Goal: Contribute content

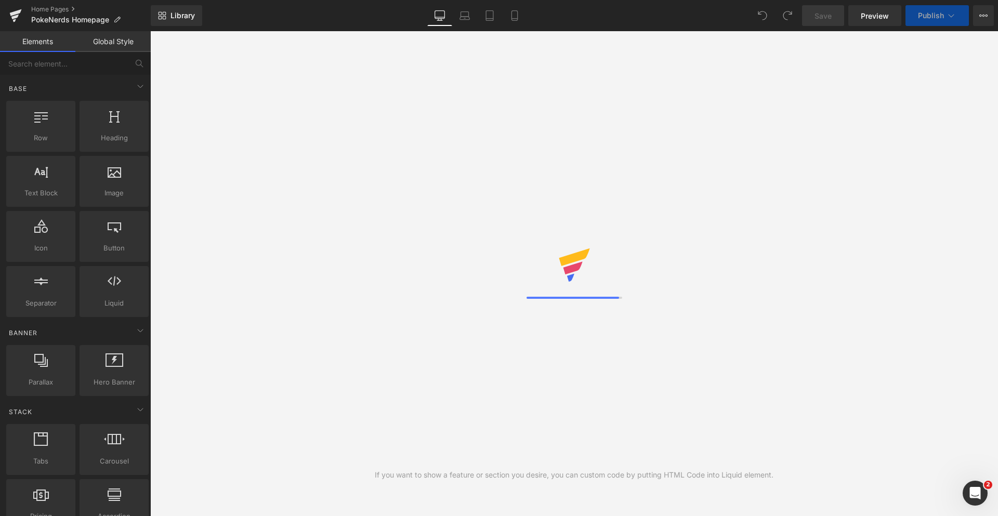
click at [425, 189] on div "If you want to show a feature or section you desire, you can custom code by put…" at bounding box center [574, 273] width 848 height 485
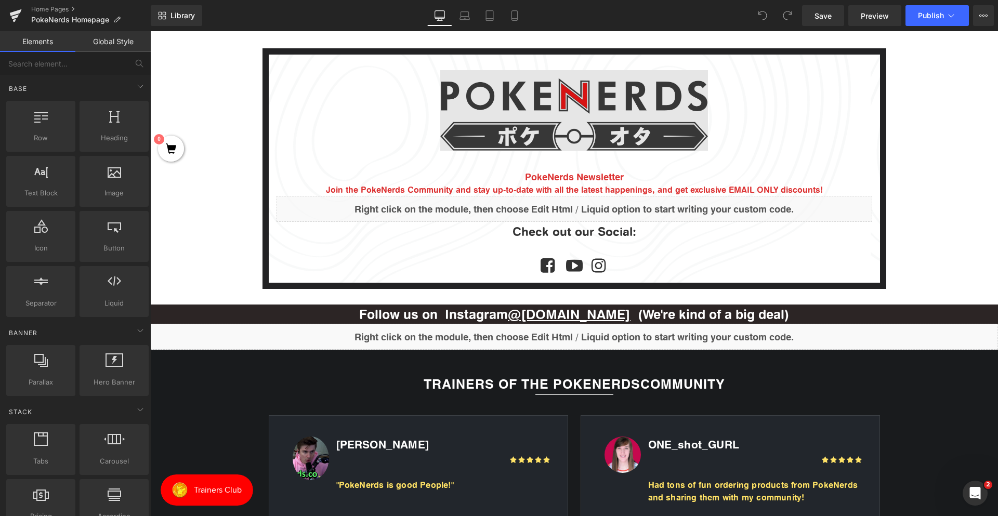
scroll to position [1403, 0]
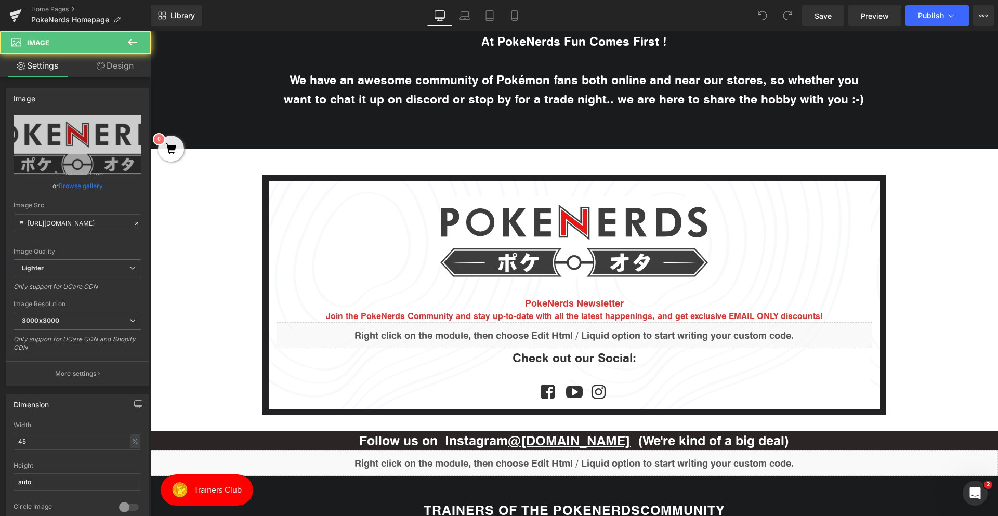
click at [568, 230] on div "Image" at bounding box center [574, 236] width 596 height 81
click at [90, 189] on link "Browse gallery" at bounding box center [81, 186] width 44 height 18
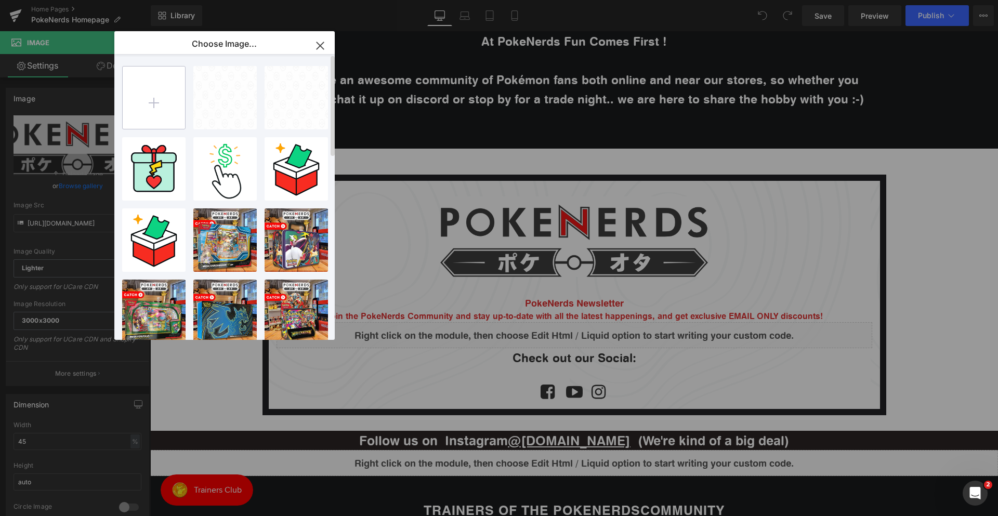
click at [149, 103] on input "file" at bounding box center [154, 98] width 62 height 62
type input "C:\fakepath\PokeNerds Logo.png"
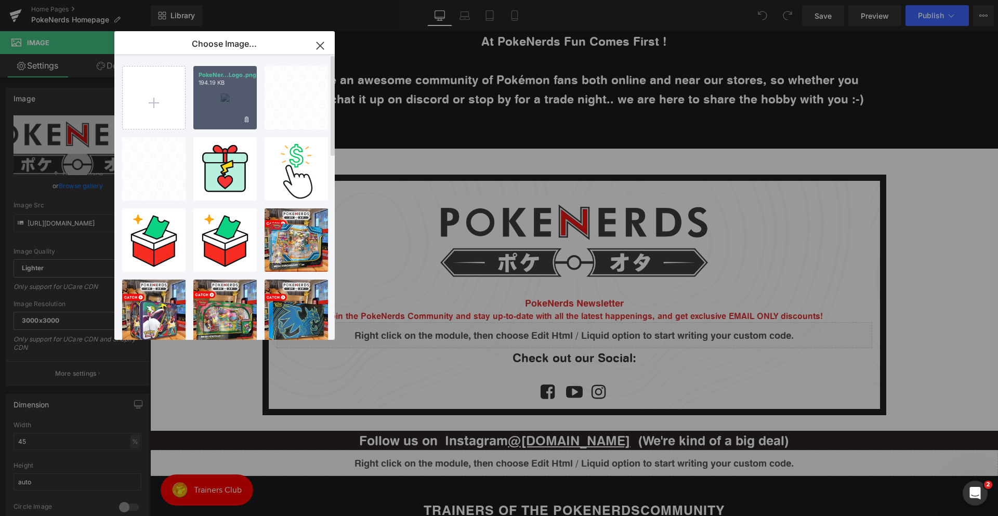
click at [222, 116] on div "PokeNer...Logo.png 194.19 KB" at bounding box center [224, 97] width 63 height 63
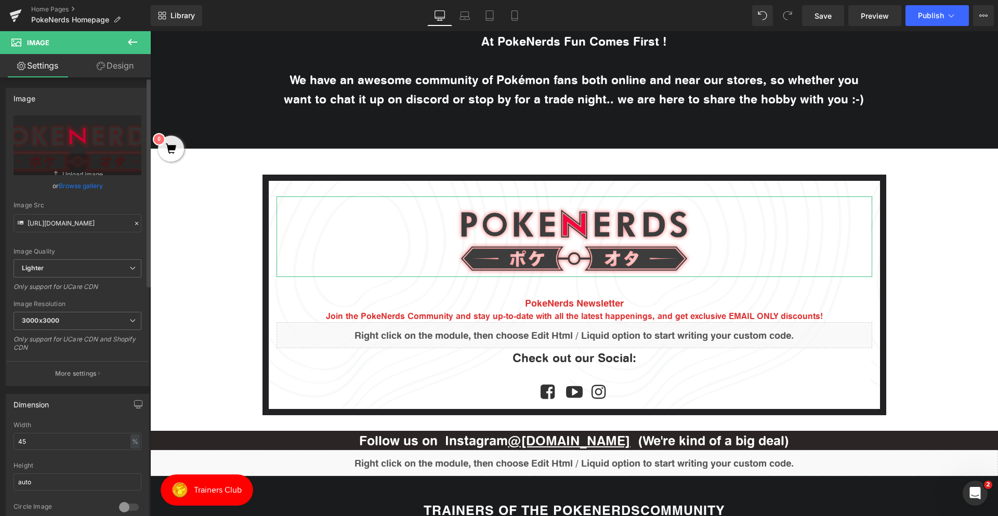
click at [89, 182] on link "Browse gallery" at bounding box center [81, 186] width 44 height 18
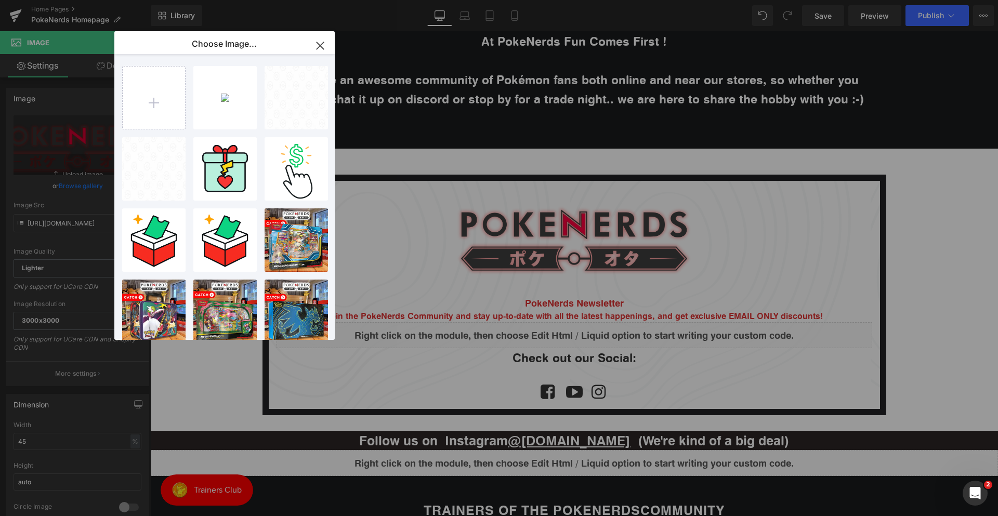
click at [71, 0] on div "You are previewing how the will restyle your page. You can not edit Elements in…" at bounding box center [499, 0] width 998 height 0
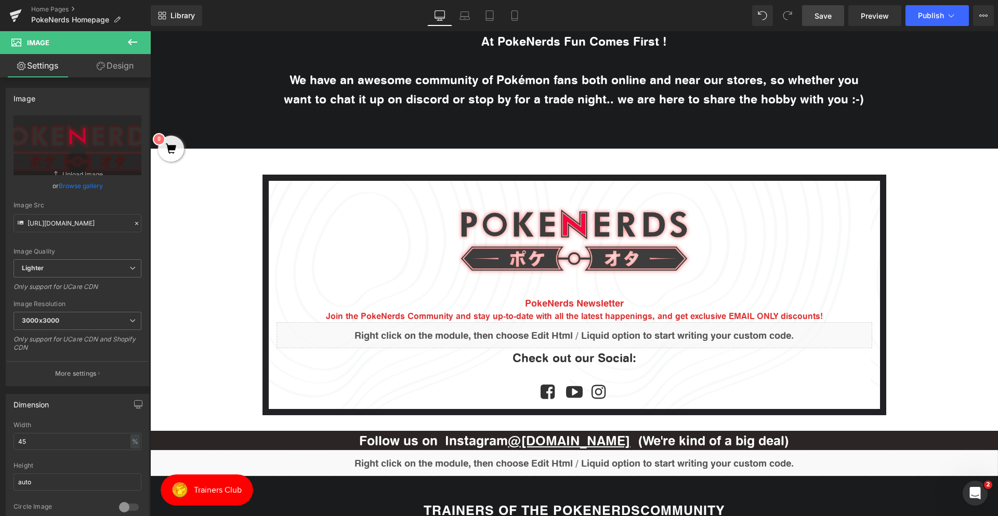
click at [832, 14] on span "Save" at bounding box center [822, 15] width 17 height 11
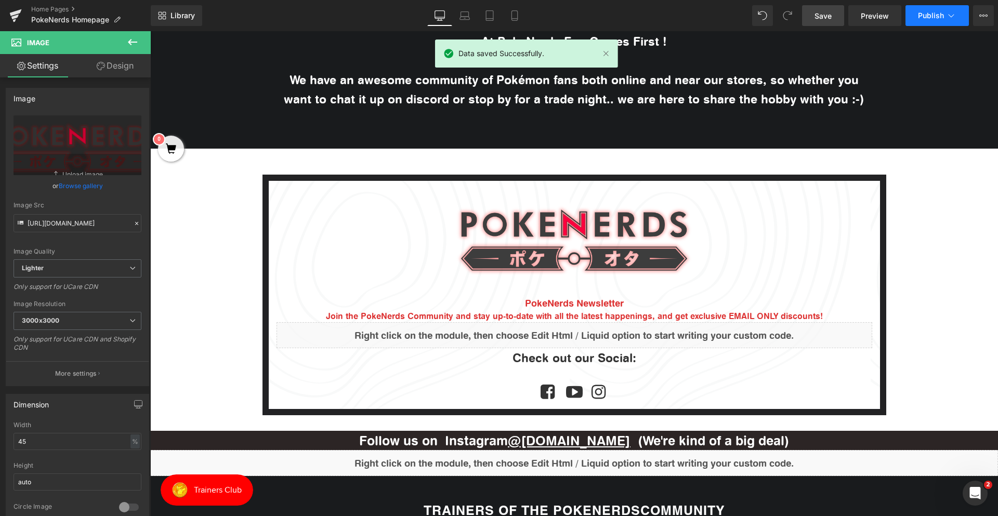
click at [924, 13] on span "Publish" at bounding box center [931, 15] width 26 height 8
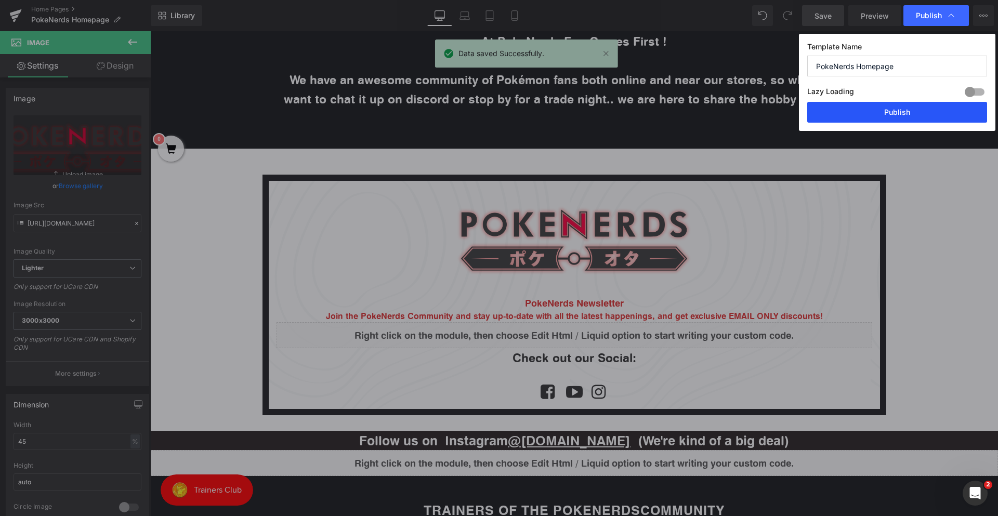
click at [905, 122] on button "Publish" at bounding box center [897, 112] width 180 height 21
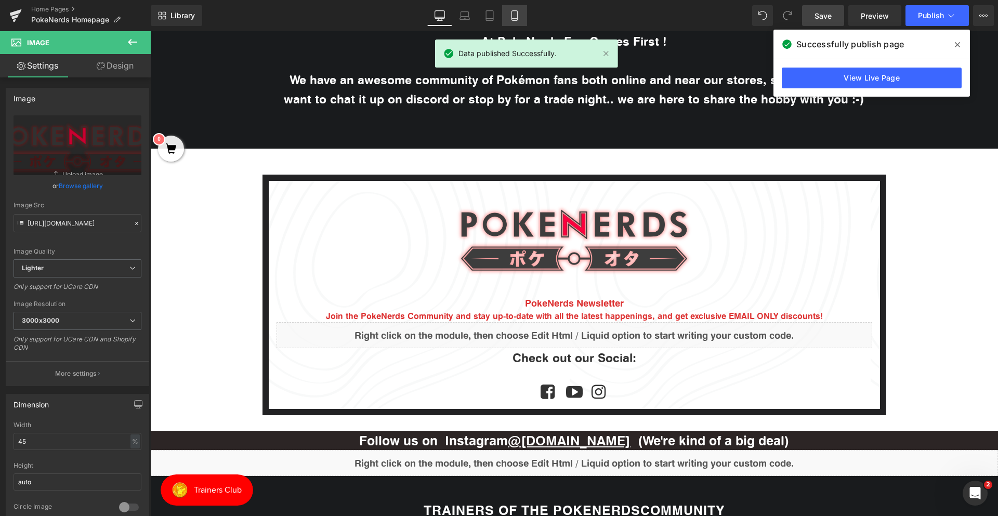
click at [514, 16] on icon at bounding box center [514, 15] width 10 height 10
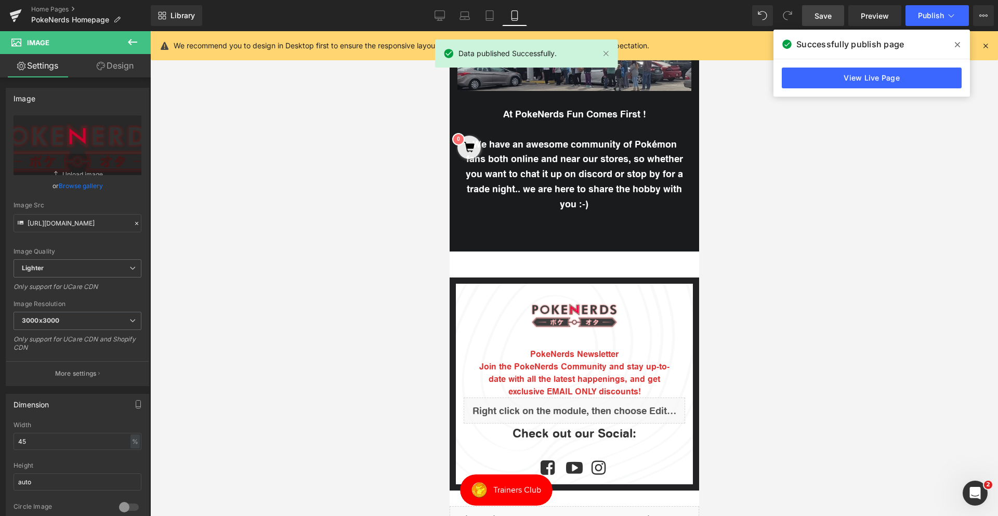
scroll to position [976, 0]
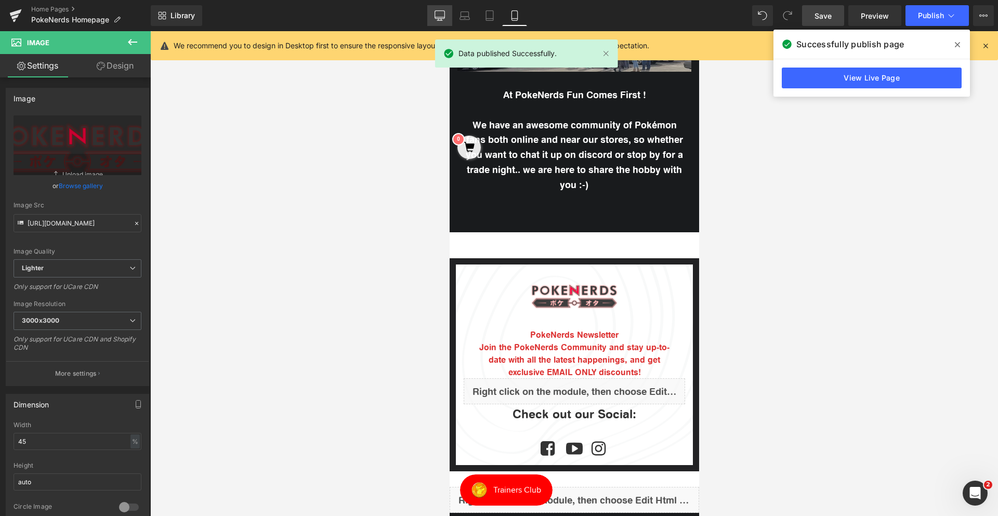
click at [444, 18] on icon at bounding box center [440, 15] width 10 height 8
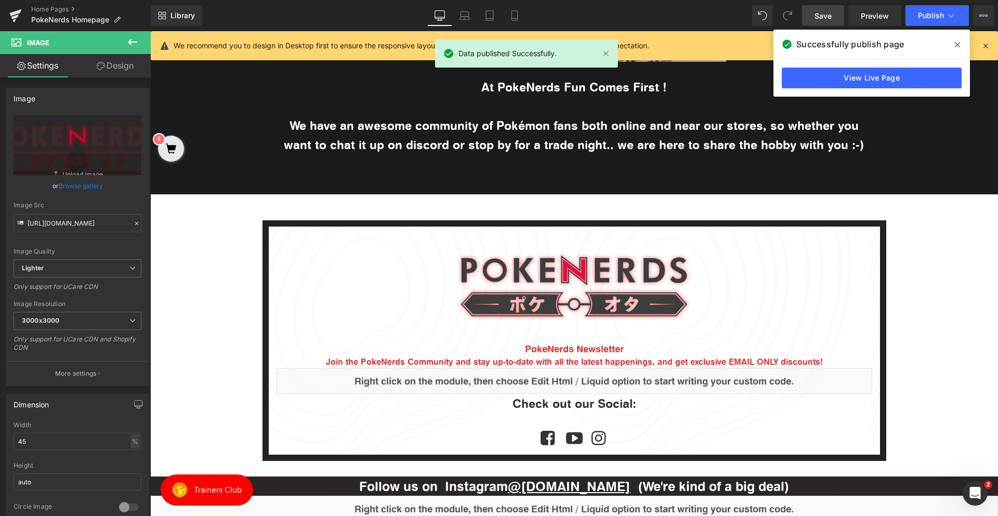
scroll to position [1526, 0]
